Goal: Task Accomplishment & Management: Use online tool/utility

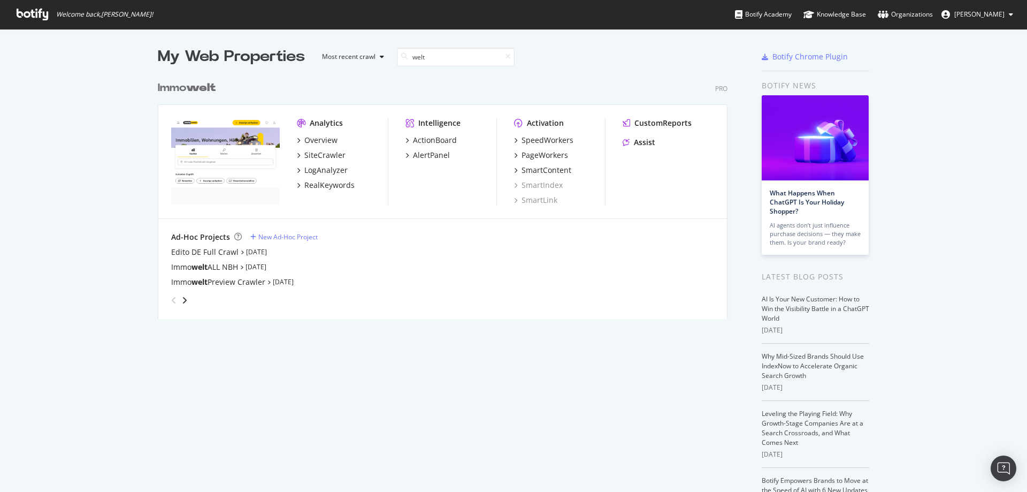
scroll to position [243, 570]
type input "welt"
click at [541, 158] on div "PageWorkers" at bounding box center [545, 155] width 47 height 11
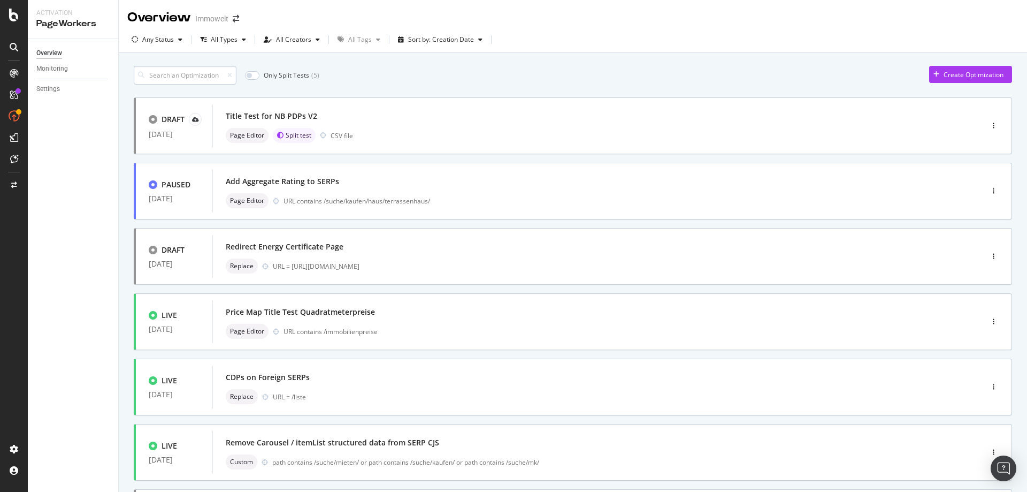
click at [190, 77] on input at bounding box center [185, 75] width 103 height 19
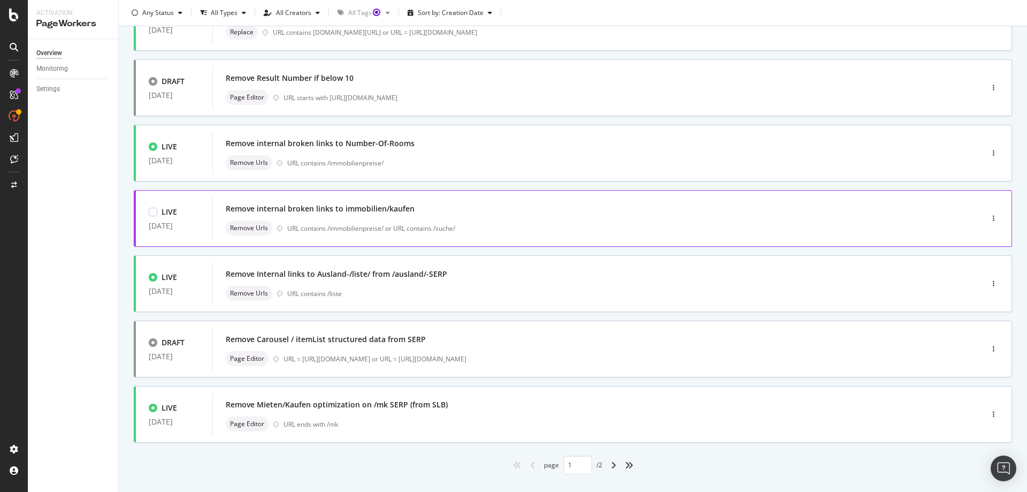
scroll to position [319, 0]
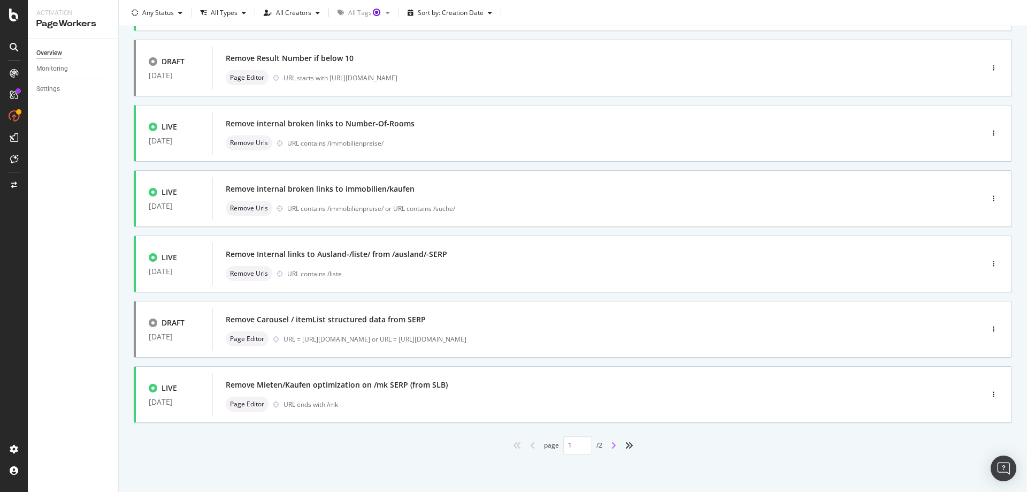
click at [611, 446] on icon "angle-right" at bounding box center [613, 445] width 5 height 9
type input "2"
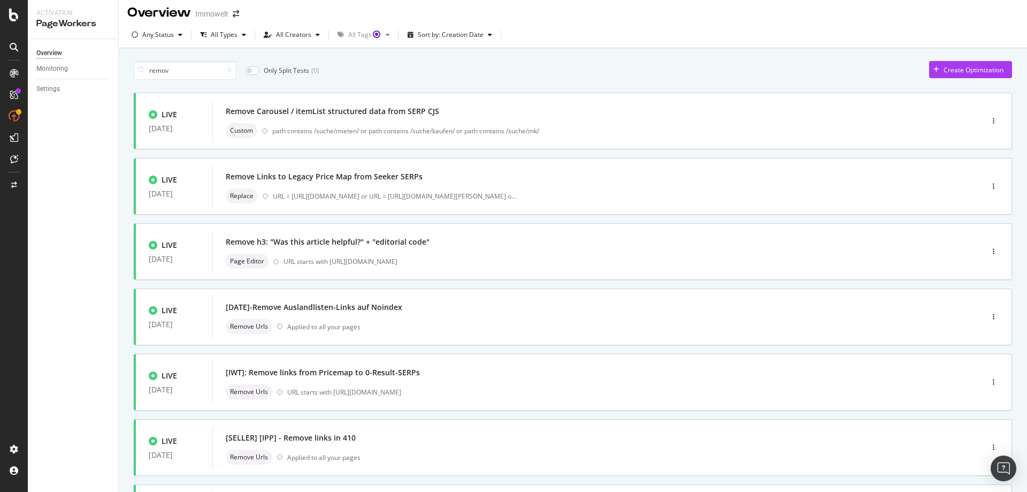
scroll to position [0, 0]
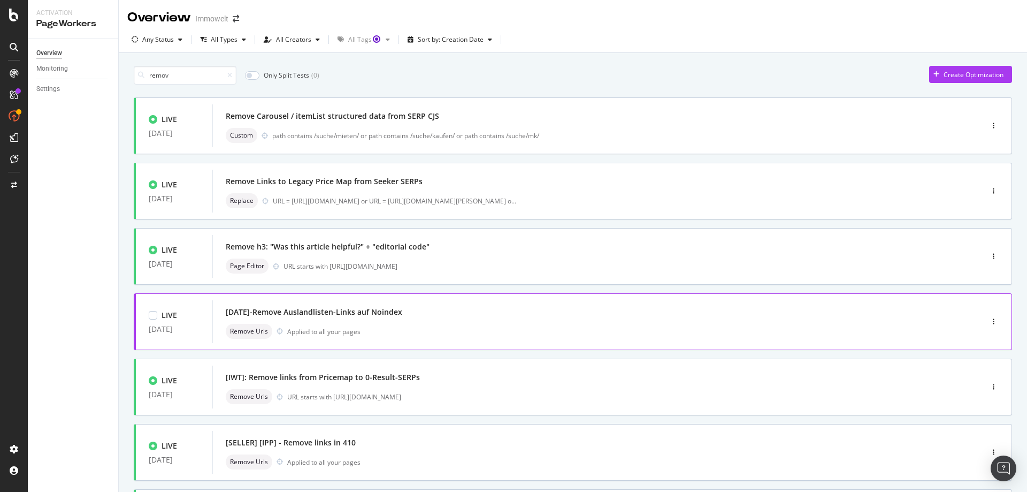
click at [517, 327] on div "Remove Urls Applied to all your pages" at bounding box center [582, 331] width 712 height 15
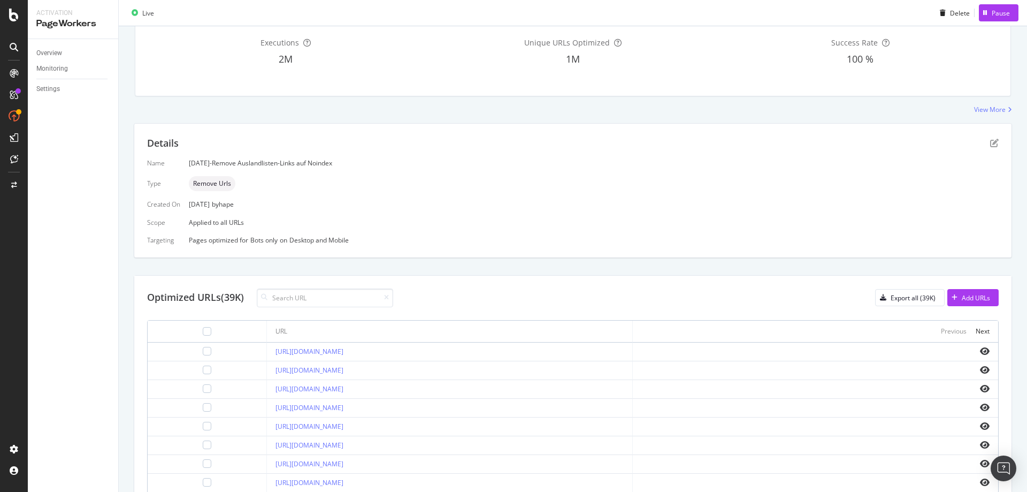
scroll to position [84, 0]
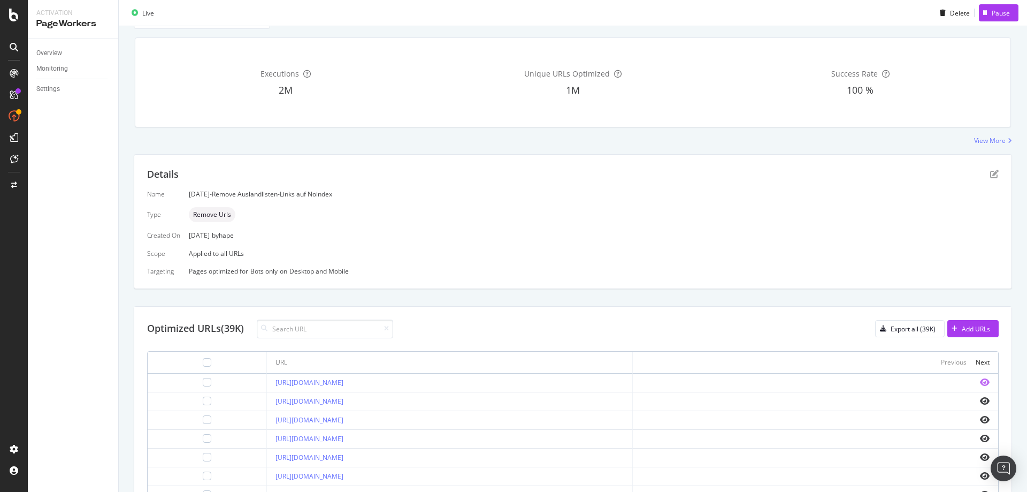
click at [980, 384] on icon "eye" at bounding box center [985, 382] width 10 height 9
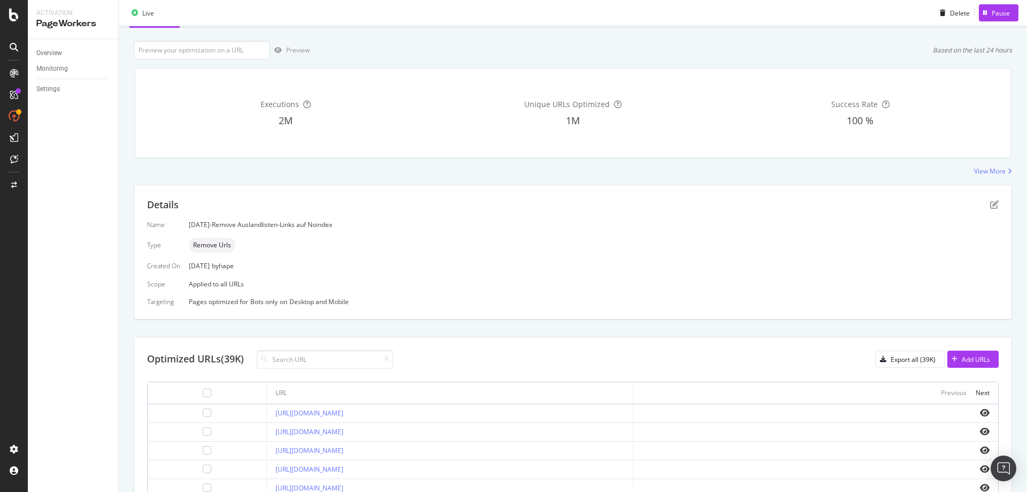
scroll to position [0, 0]
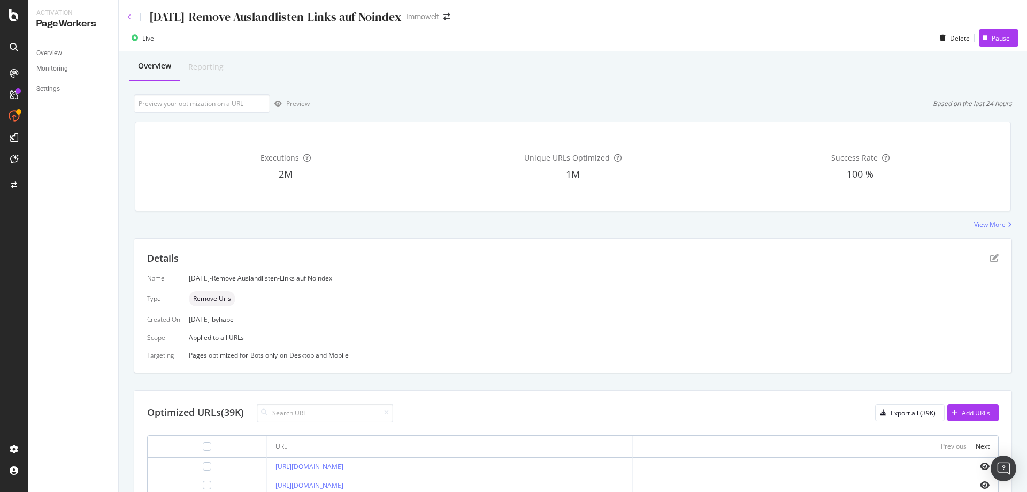
click at [128, 16] on icon at bounding box center [129, 17] width 4 height 6
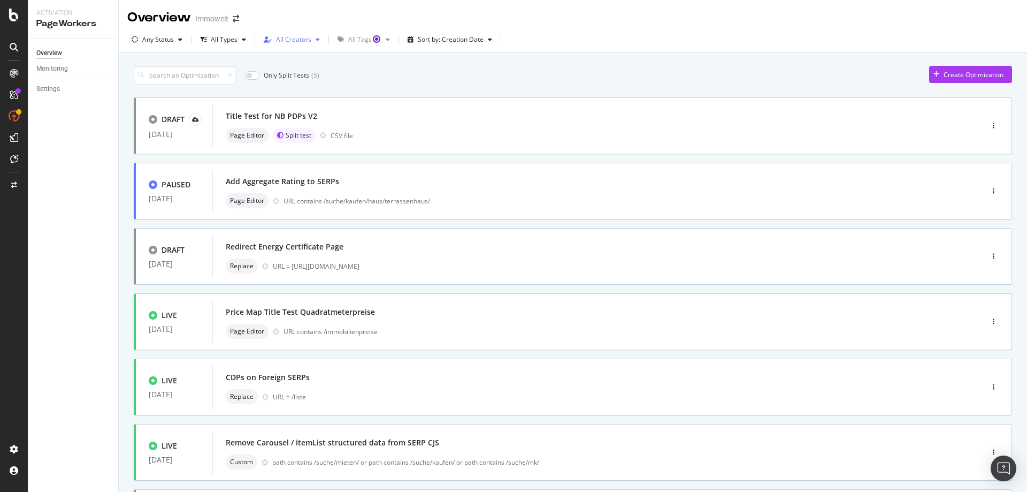
click at [283, 44] on div "All Creators" at bounding box center [292, 40] width 65 height 16
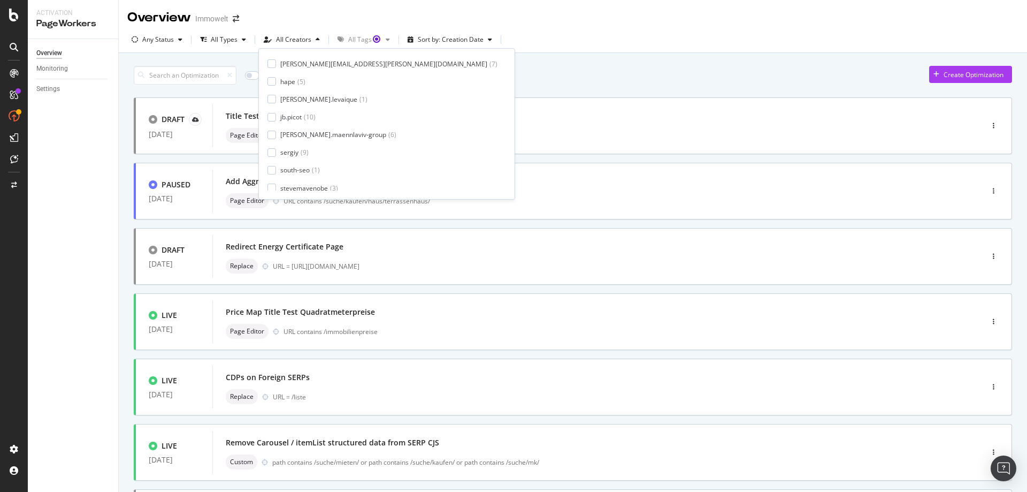
scroll to position [71, 0]
click at [268, 132] on div at bounding box center [272, 132] width 9 height 9
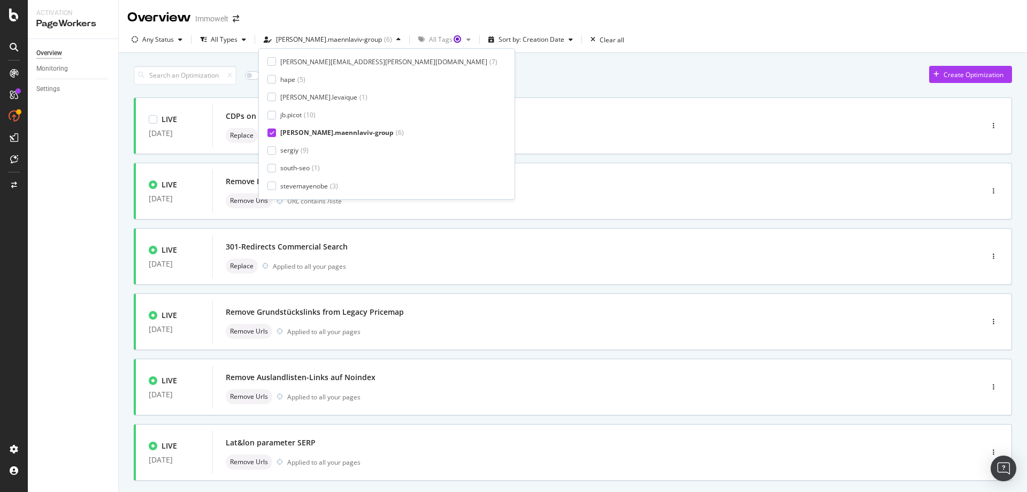
click at [555, 73] on div "Only Split Tests ( 0 ) Create Optimization" at bounding box center [573, 75] width 879 height 19
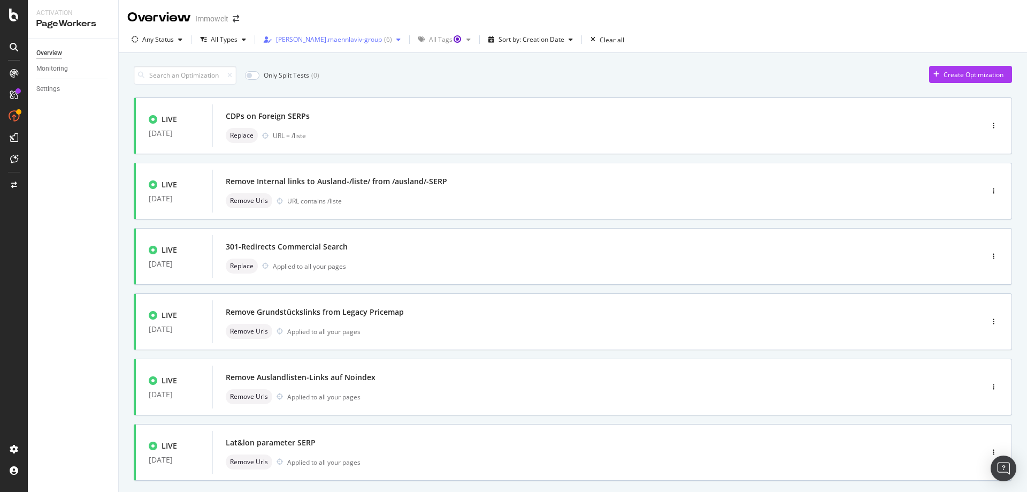
click at [324, 42] on div "[PERSON_NAME].maennlaviv-group" at bounding box center [329, 39] width 106 height 6
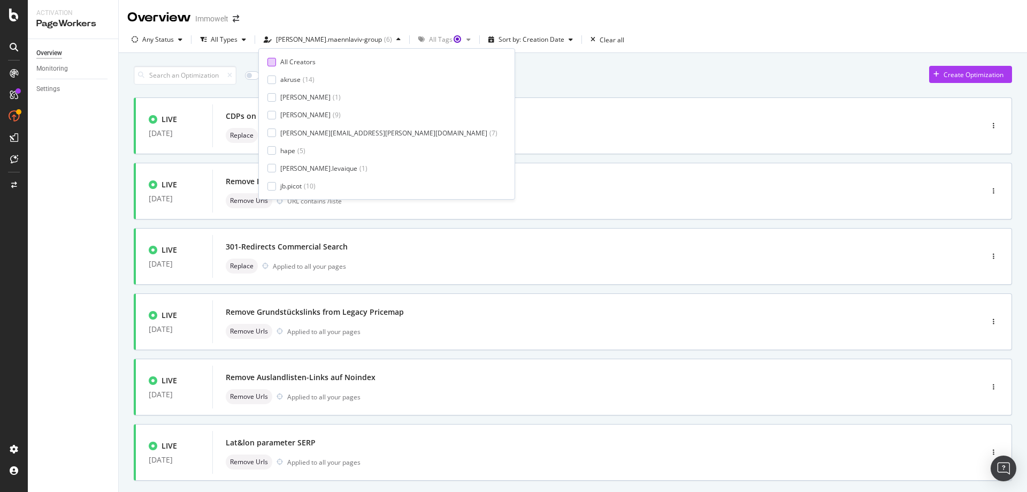
click at [309, 64] on div "All Creators" at bounding box center [297, 61] width 35 height 9
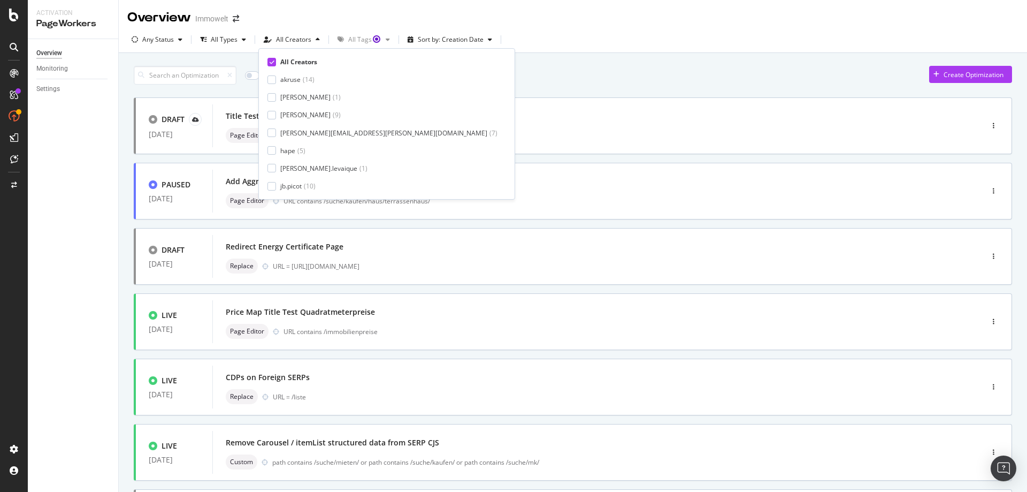
click at [511, 77] on div "Only Split Tests ( 5 ) Create Optimization" at bounding box center [573, 75] width 879 height 19
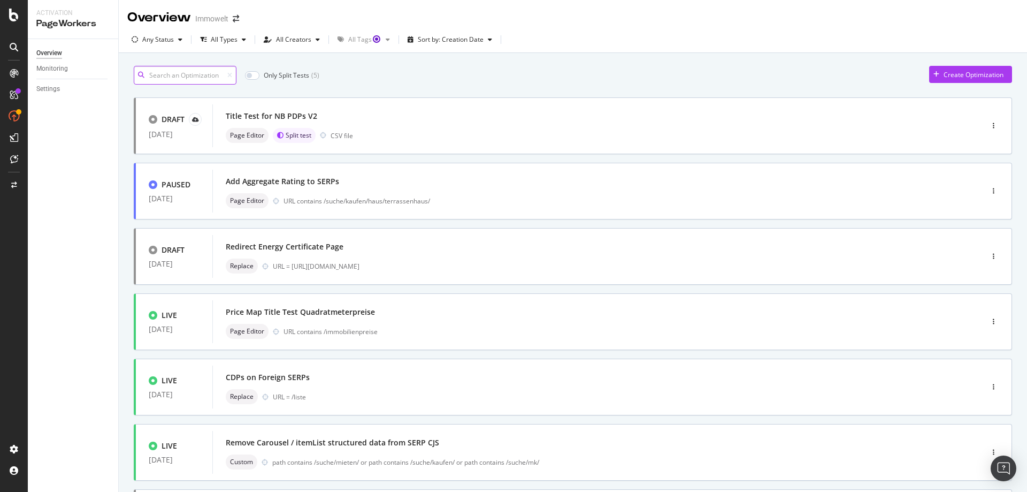
click at [180, 73] on input at bounding box center [185, 75] width 103 height 19
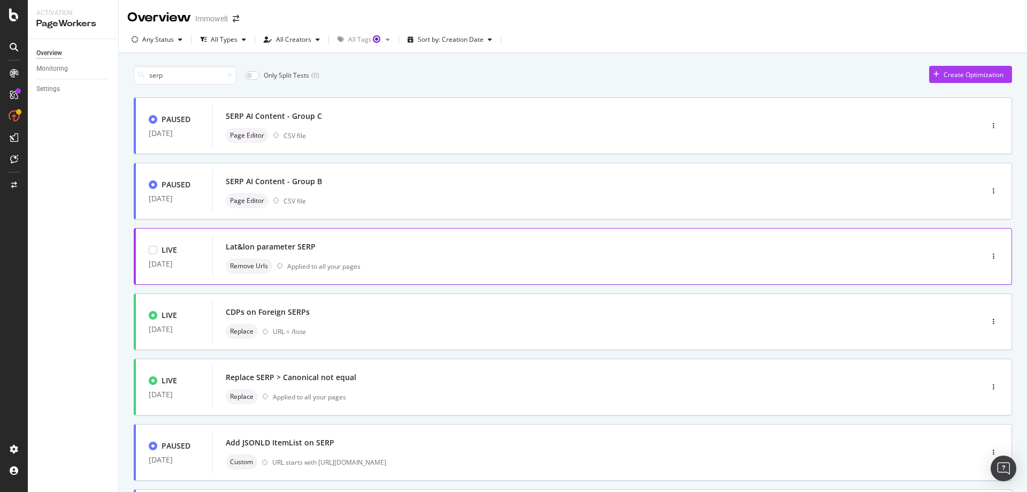
click at [493, 254] on div "Lat&lon parameter SERP" at bounding box center [582, 246] width 712 height 15
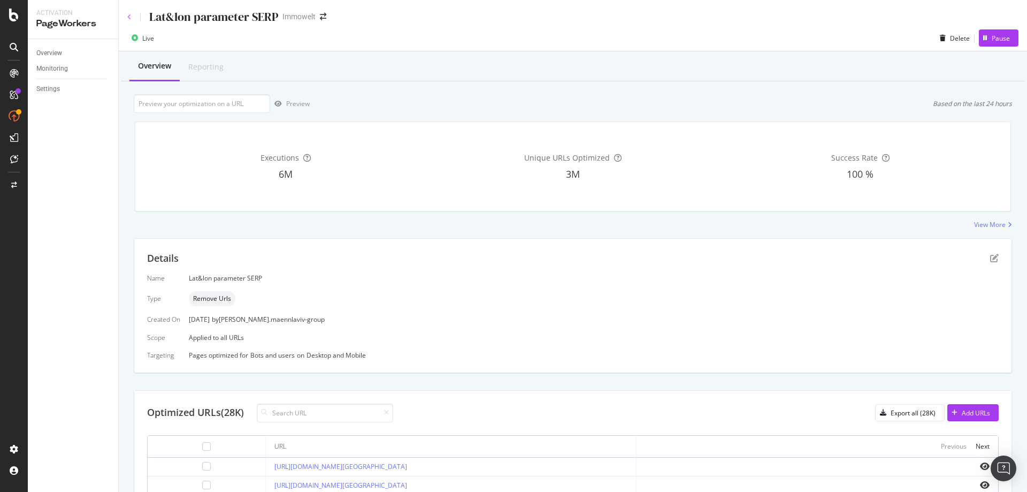
click at [129, 17] on icon at bounding box center [129, 17] width 4 height 6
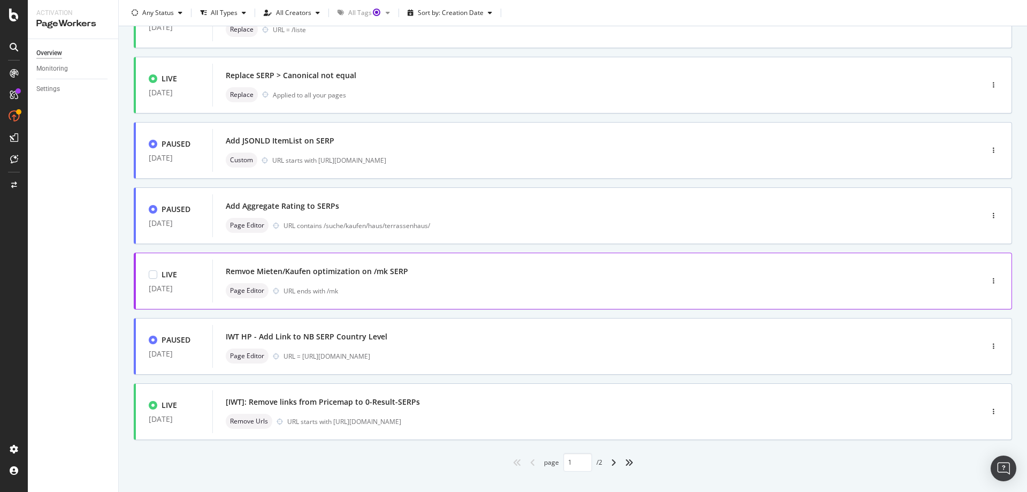
scroll to position [319, 0]
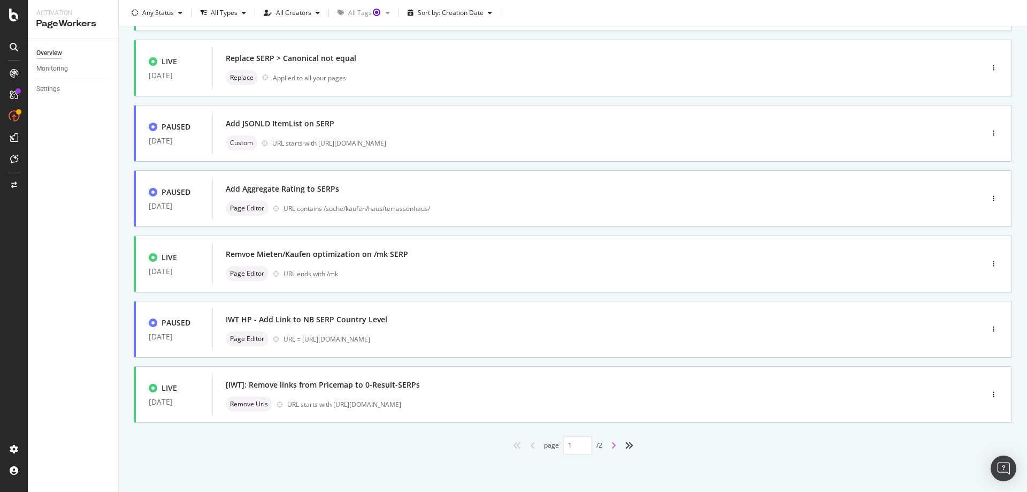
click at [612, 445] on icon "angle-right" at bounding box center [613, 445] width 5 height 9
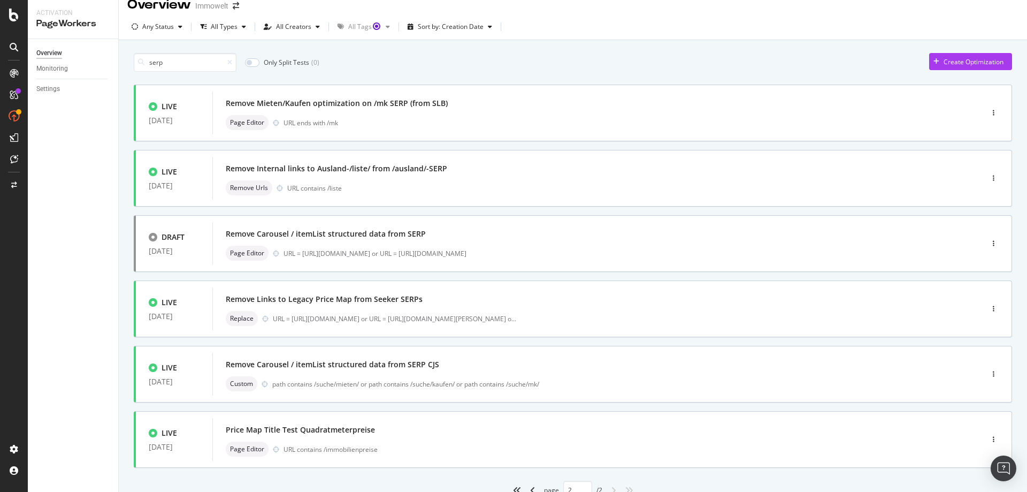
scroll to position [0, 0]
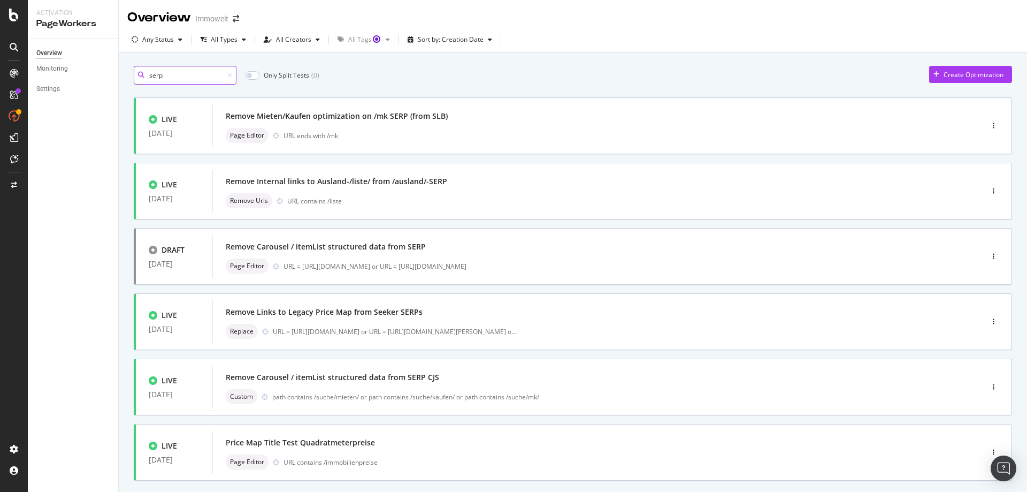
click at [191, 75] on input "serp" at bounding box center [185, 75] width 103 height 19
type input "1"
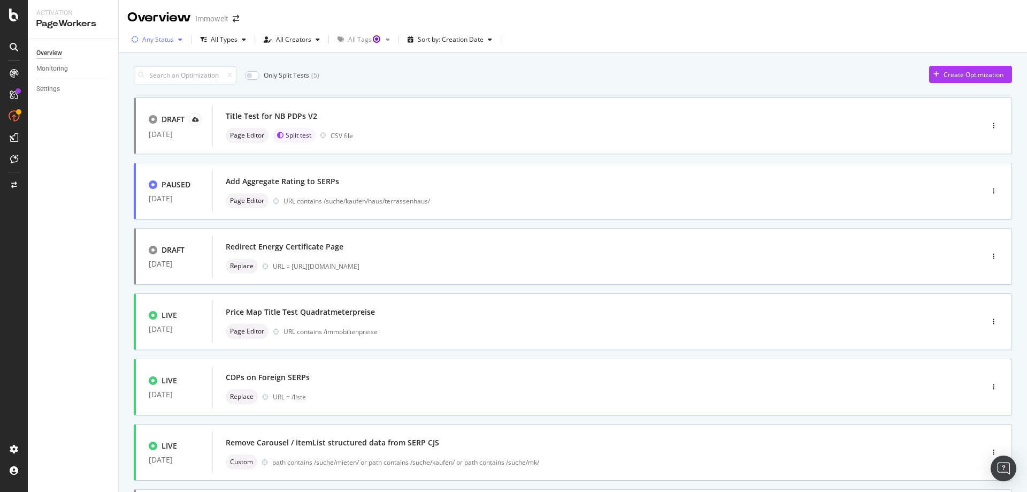
click at [183, 41] on div "button" at bounding box center [180, 39] width 13 height 6
click at [147, 81] on div "Live ( 52 )" at bounding box center [159, 79] width 47 height 9
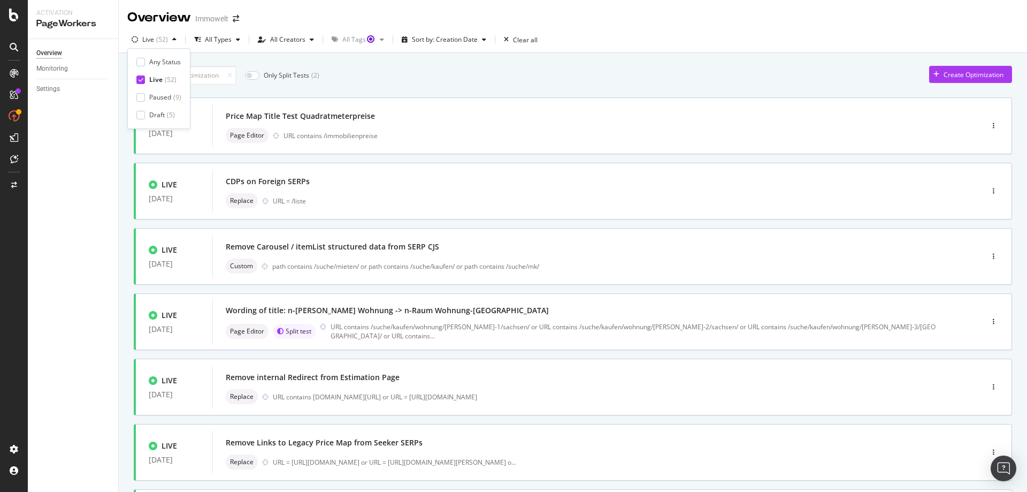
click at [436, 81] on div "Only Split Tests ( 2 ) Create Optimization" at bounding box center [573, 75] width 879 height 19
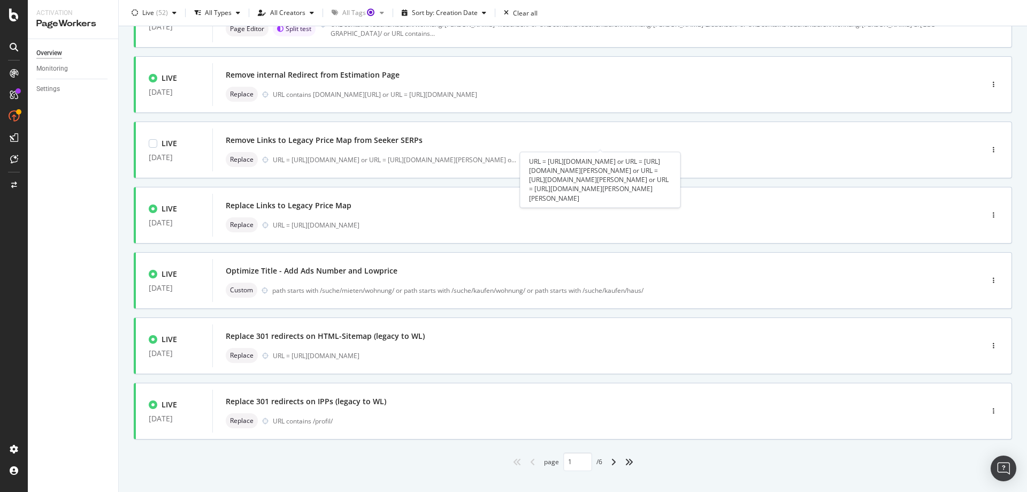
scroll to position [319, 0]
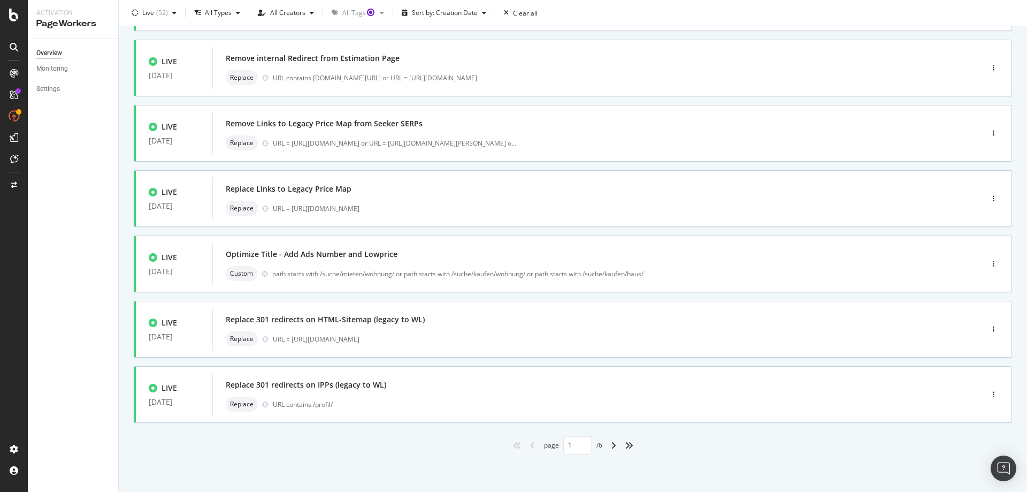
click at [613, 444] on div "angle-right" at bounding box center [614, 445] width 14 height 17
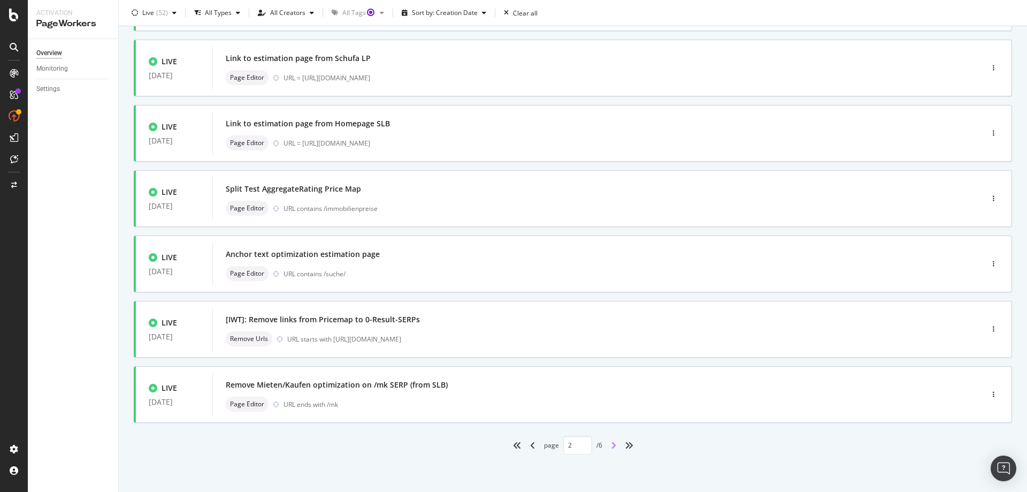
click at [611, 446] on icon "angle-right" at bounding box center [613, 445] width 5 height 9
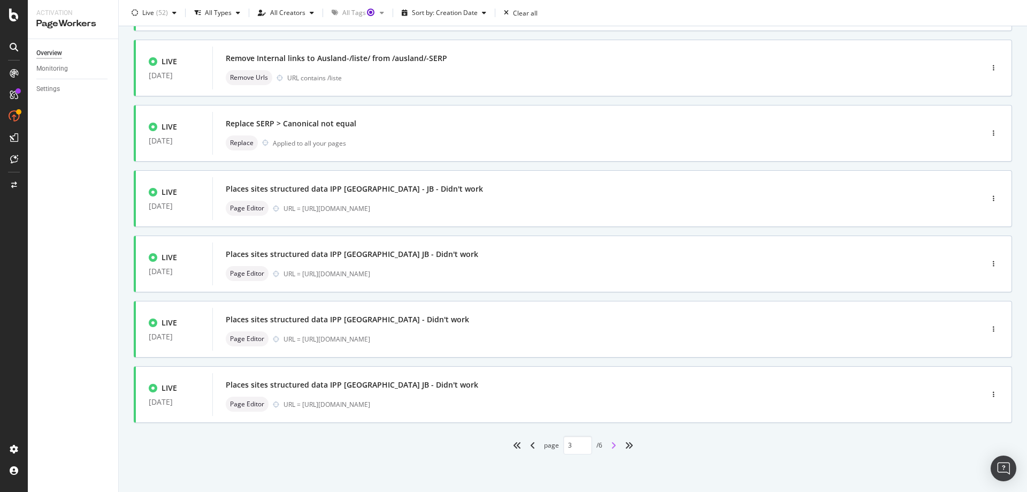
click at [611, 446] on icon "angle-right" at bounding box center [613, 445] width 5 height 9
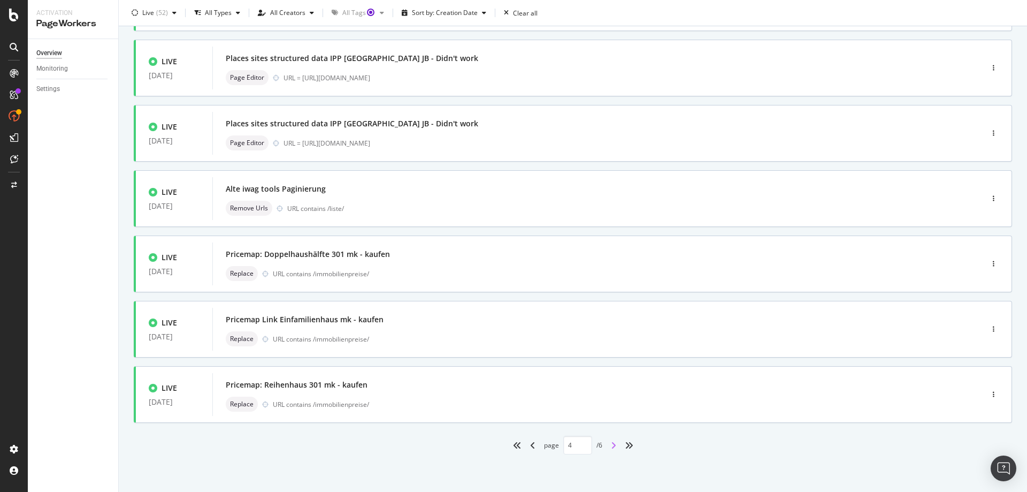
click at [611, 445] on icon "angle-right" at bounding box center [613, 445] width 5 height 9
click at [611, 447] on icon "angle-right" at bounding box center [613, 445] width 5 height 9
type input "6"
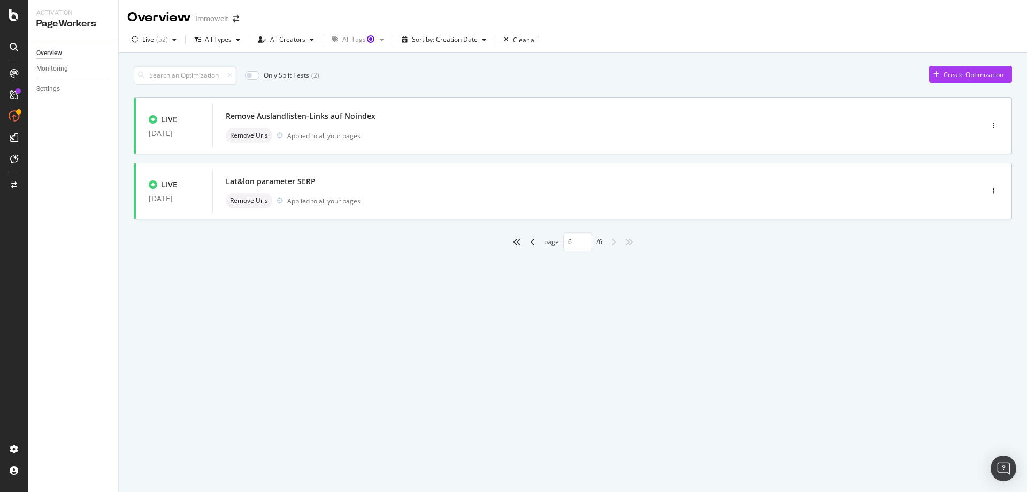
scroll to position [0, 0]
click at [471, 203] on div "Remove Urls Applied to all your pages" at bounding box center [582, 200] width 712 height 15
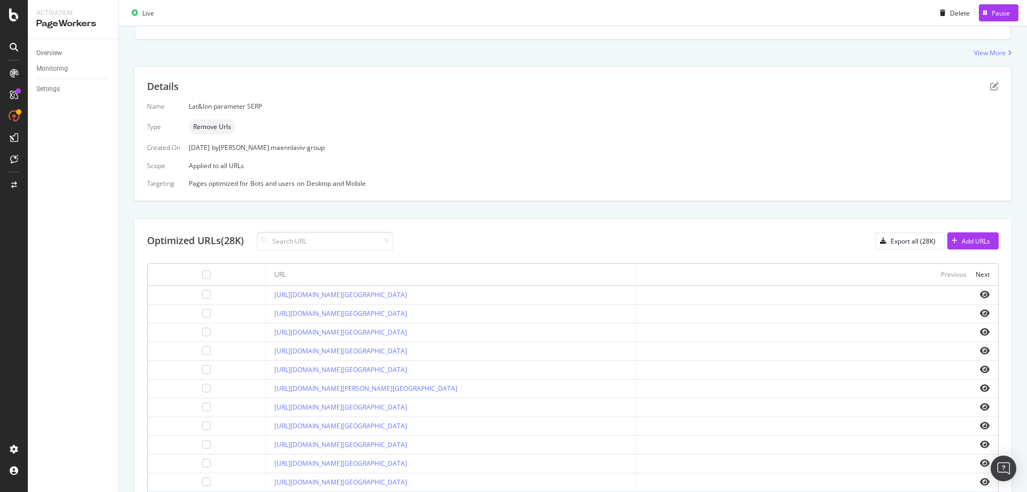
scroll to position [214, 0]
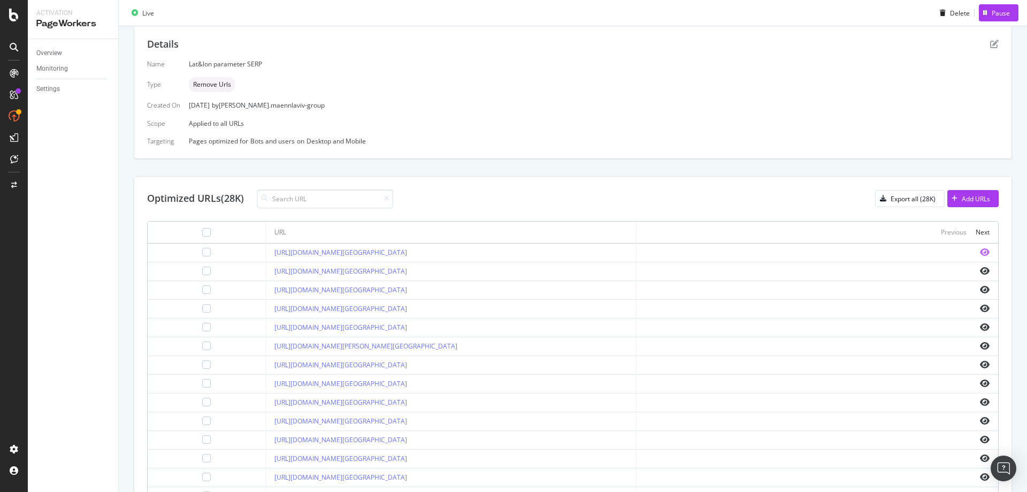
click at [980, 250] on icon "eye" at bounding box center [985, 252] width 10 height 9
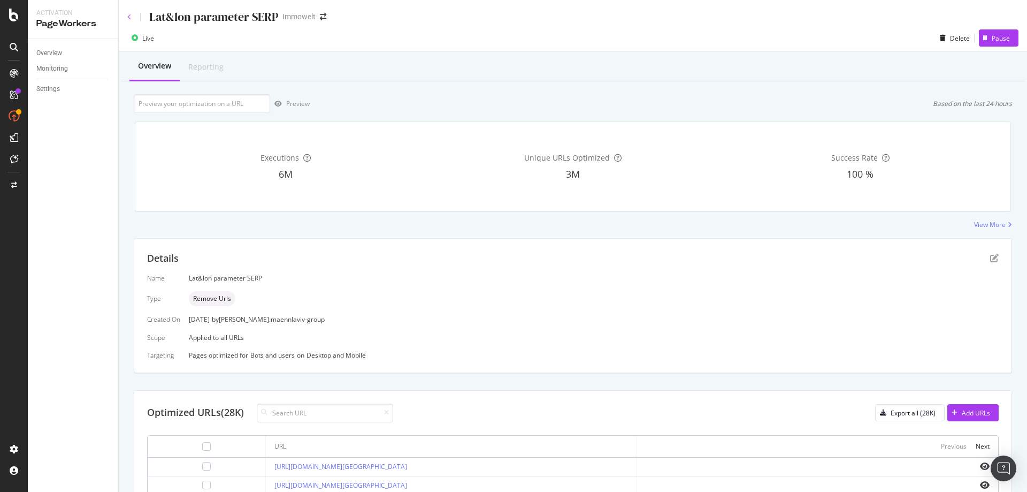
click at [129, 16] on icon at bounding box center [129, 17] width 4 height 6
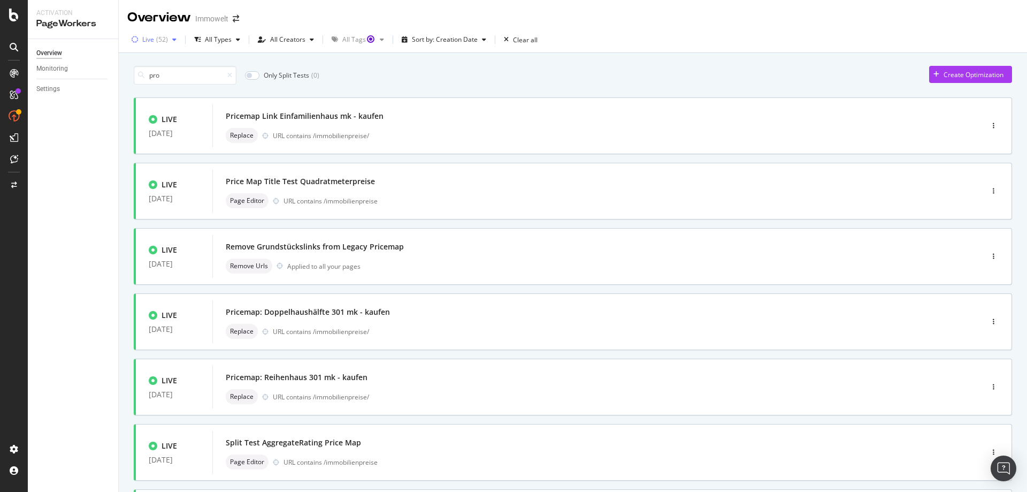
click at [174, 39] on icon "button" at bounding box center [174, 39] width 4 height 6
click at [147, 62] on div "Any Status" at bounding box center [158, 61] width 45 height 9
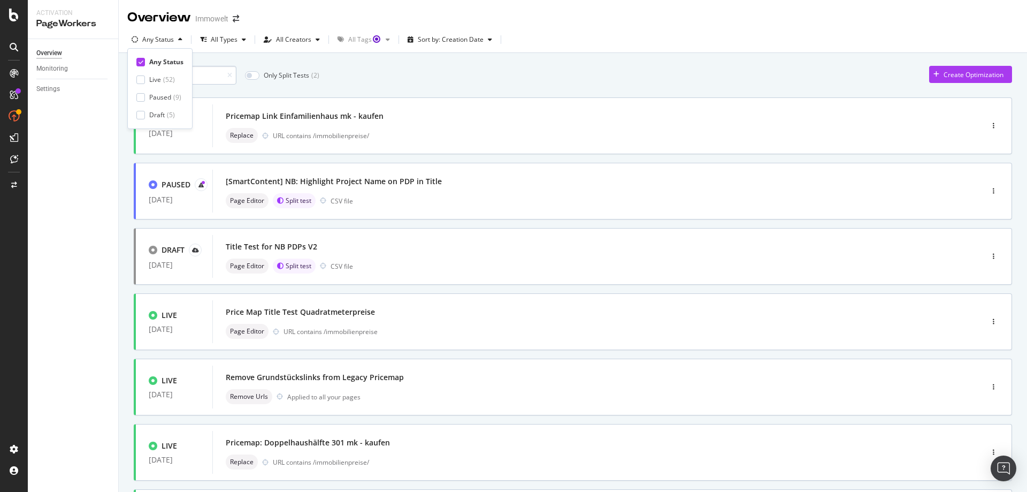
click at [219, 79] on input "pro" at bounding box center [185, 75] width 103 height 19
